Goal: Transaction & Acquisition: Obtain resource

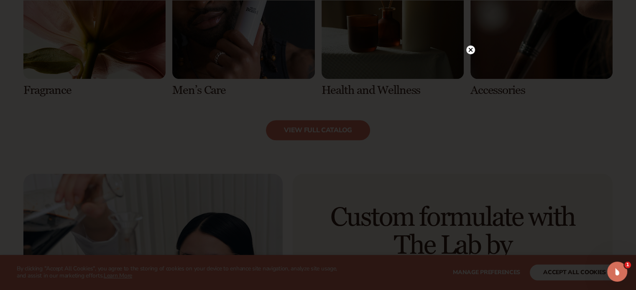
click at [471, 49] on icon at bounding box center [470, 50] width 4 height 4
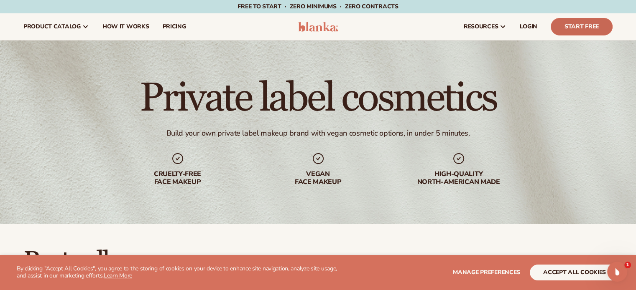
click at [595, 22] on link "Start Free" at bounding box center [581, 27] width 62 height 18
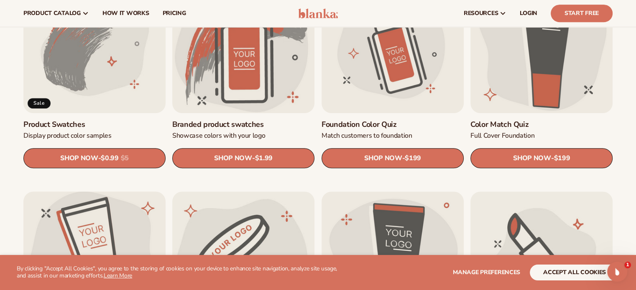
scroll to position [543, 0]
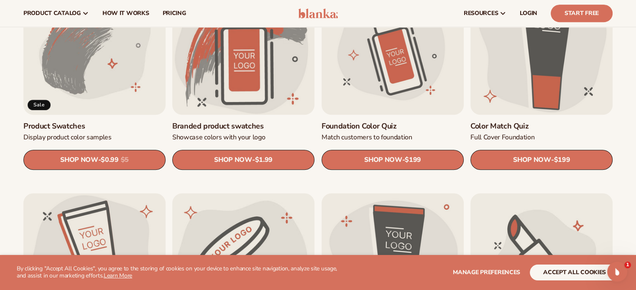
click at [110, 122] on link "Product Swatches" at bounding box center [94, 127] width 142 height 10
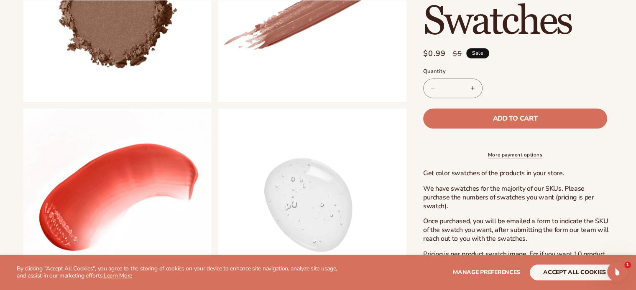
scroll to position [418, 0]
